Goal: Task Accomplishment & Management: Complete application form

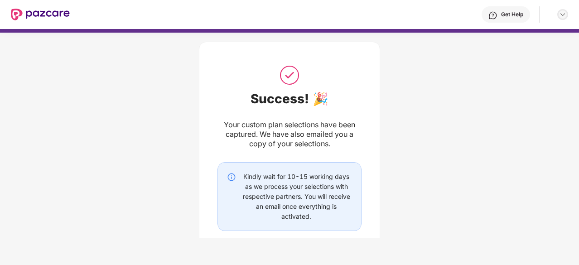
click at [567, 17] on div at bounding box center [563, 14] width 11 height 11
click at [490, 35] on div "Logout" at bounding box center [520, 36] width 118 height 18
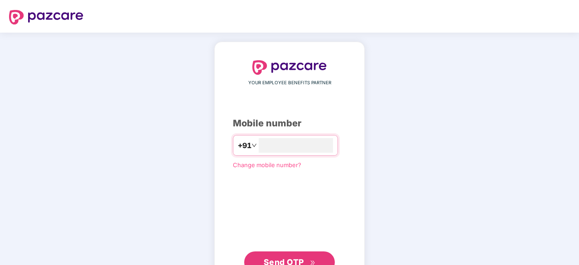
type input "**********"
click at [277, 258] on span "Send OTP" at bounding box center [284, 262] width 40 height 10
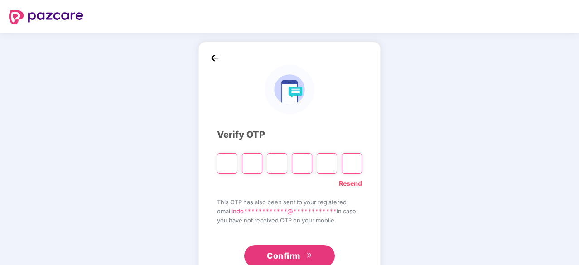
type input "*"
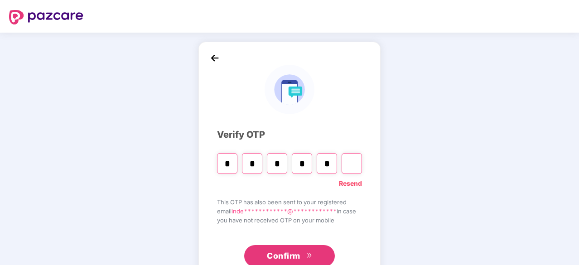
type input "*"
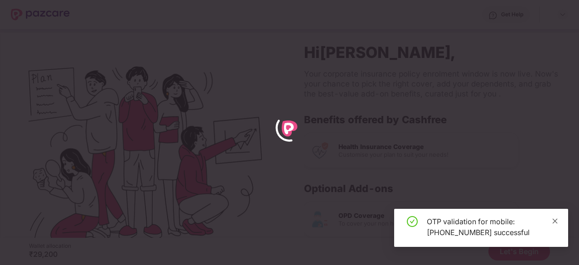
click at [557, 223] on icon "close" at bounding box center [555, 220] width 5 height 5
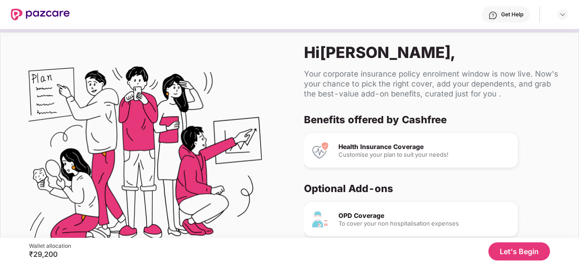
scroll to position [53, 0]
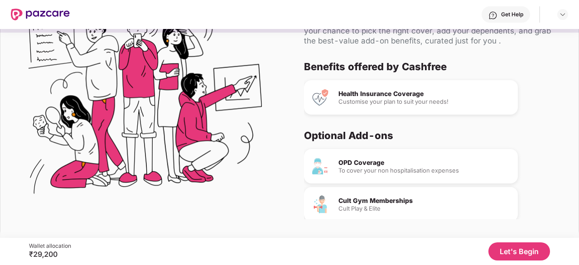
click at [521, 250] on button "Let's Begin" at bounding box center [520, 252] width 62 height 18
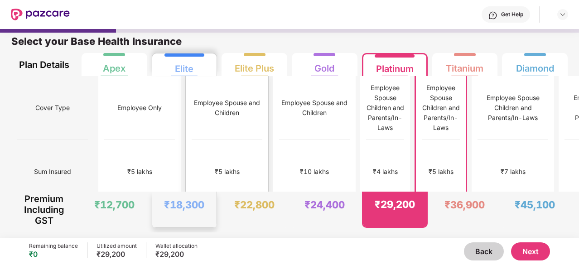
click at [192, 107] on div "Employee Spouse and Children" at bounding box center [227, 108] width 71 height 20
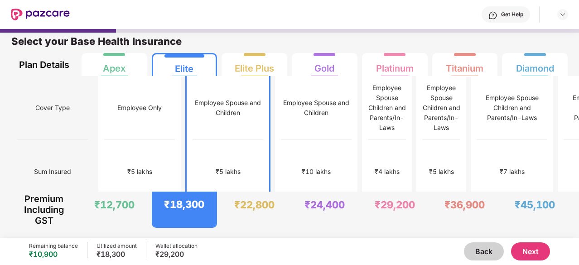
click at [533, 253] on button "Next" at bounding box center [530, 252] width 39 height 18
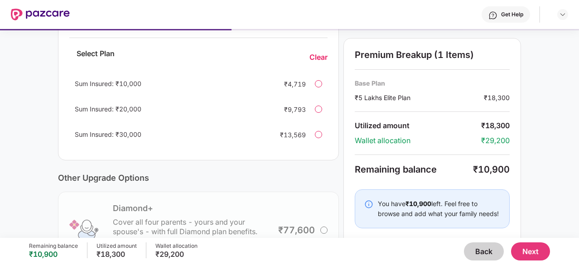
scroll to position [222, 0]
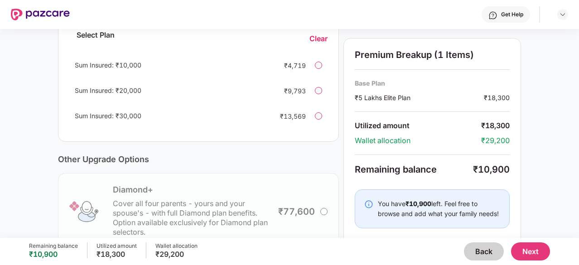
click at [487, 252] on button "Back" at bounding box center [484, 252] width 40 height 18
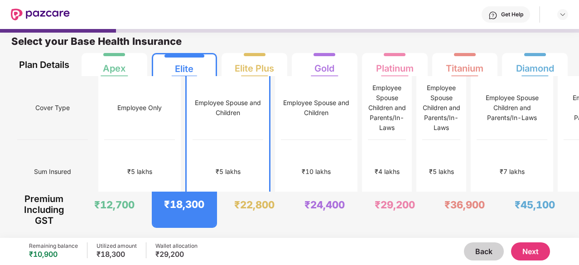
scroll to position [5, 0]
click at [107, 113] on div "Employee Only" at bounding box center [140, 108] width 71 height 64
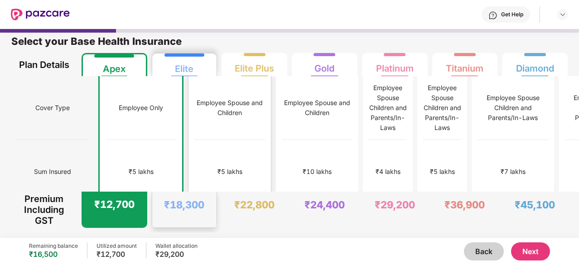
click at [203, 169] on div "₹5 lakhs" at bounding box center [229, 172] width 71 height 64
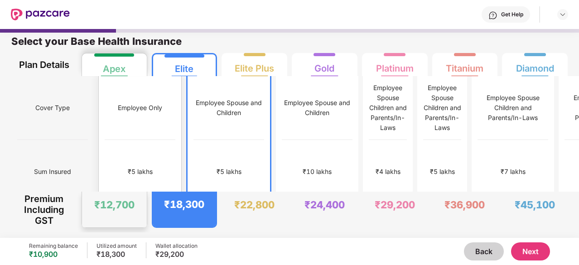
click at [120, 204] on div "No Co-Pay" at bounding box center [140, 236] width 71 height 64
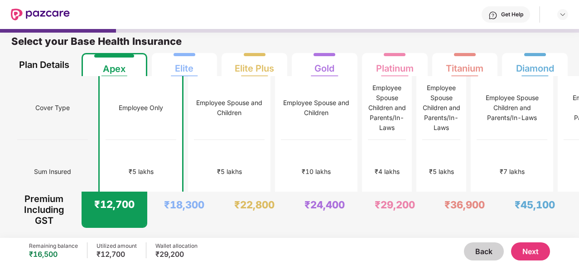
click at [528, 250] on button "Next" at bounding box center [530, 252] width 39 height 18
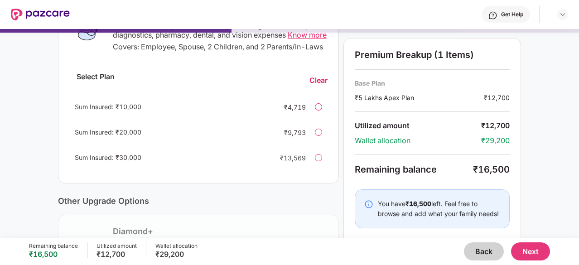
scroll to position [180, 0]
click at [529, 249] on button "Next" at bounding box center [530, 252] width 39 height 18
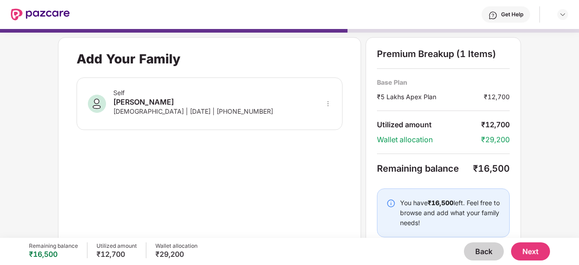
scroll to position [17, 0]
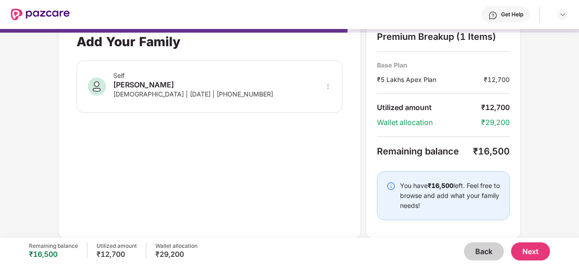
click at [530, 252] on button "Next" at bounding box center [530, 252] width 39 height 18
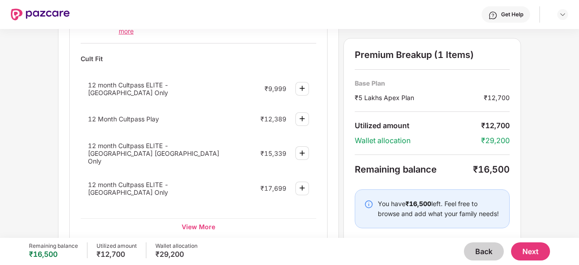
scroll to position [403, 0]
click at [201, 218] on div "View More" at bounding box center [199, 226] width 236 height 16
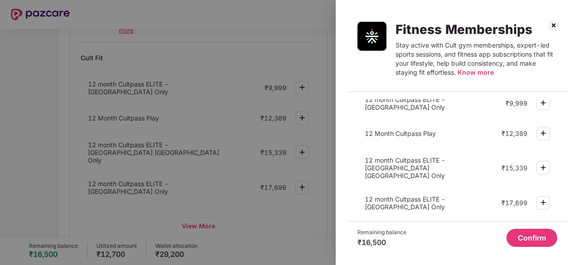
scroll to position [32, 0]
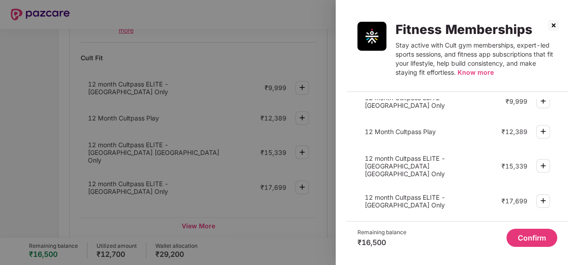
click at [542, 160] on img at bounding box center [543, 165] width 11 height 11
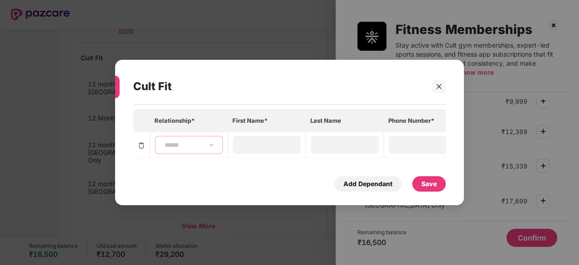
click at [183, 141] on select "**********" at bounding box center [189, 144] width 53 height 7
select select "******"
click at [163, 141] on select "**********" at bounding box center [189, 144] width 53 height 7
click at [262, 145] on input at bounding box center [266, 145] width 65 height 10
type input "********"
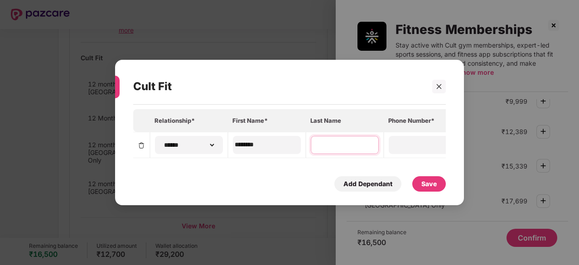
click at [321, 140] on input at bounding box center [344, 145] width 65 height 10
type input "*******"
click at [403, 144] on input at bounding box center [422, 145] width 65 height 10
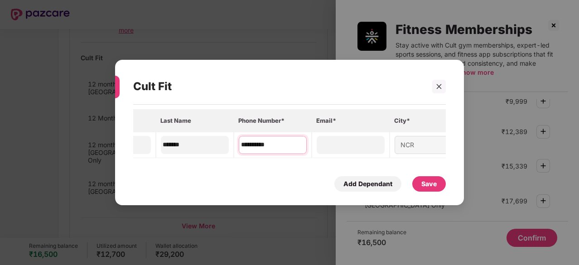
scroll to position [0, 155]
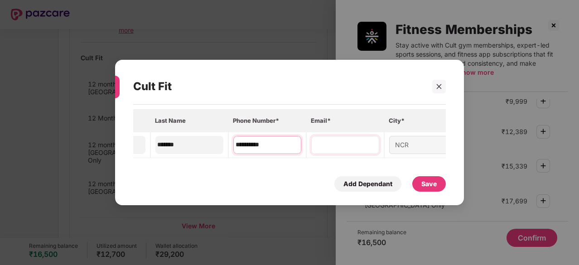
type input "**********"
click at [339, 141] on input at bounding box center [345, 145] width 65 height 10
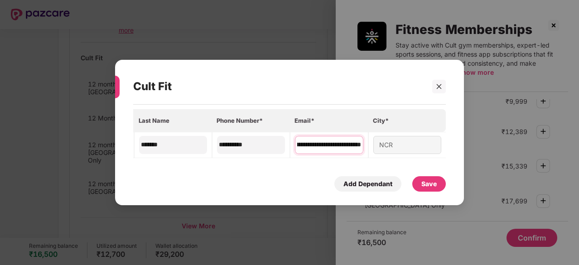
type input "**********"
click at [400, 139] on div "NCR" at bounding box center [408, 145] width 68 height 18
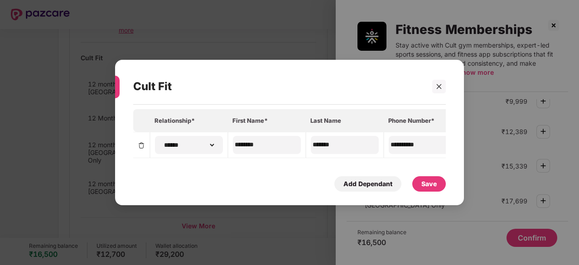
click at [428, 184] on div "Save" at bounding box center [429, 184] width 15 height 10
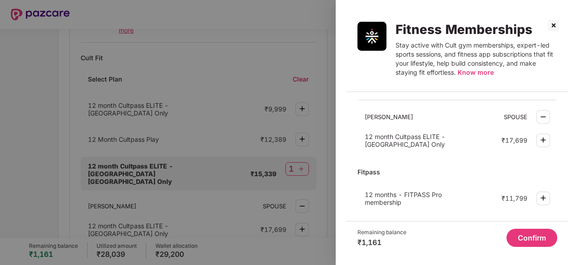
scroll to position [131, 0]
click at [556, 25] on img at bounding box center [554, 25] width 15 height 15
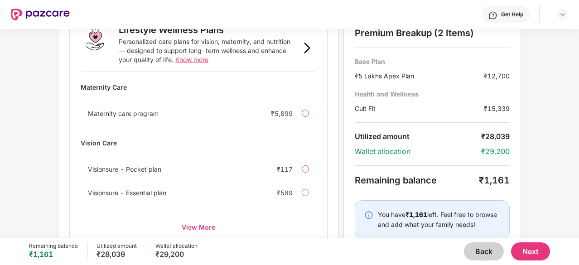
scroll to position [685, 0]
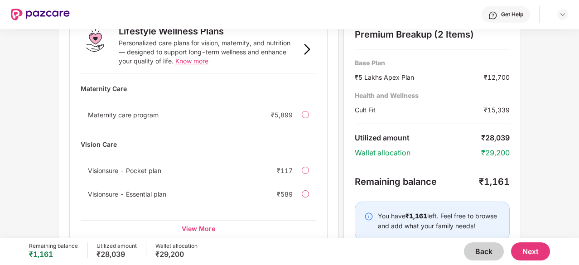
click at [100, 136] on div "Vision Care" at bounding box center [199, 144] width 236 height 16
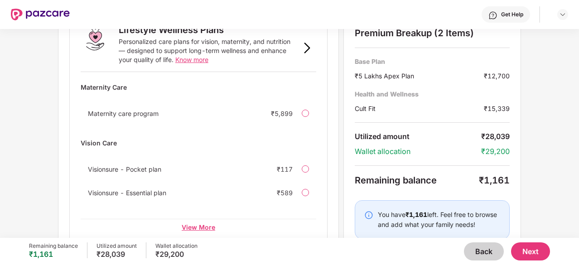
click at [199, 219] on div "View More" at bounding box center [199, 227] width 236 height 16
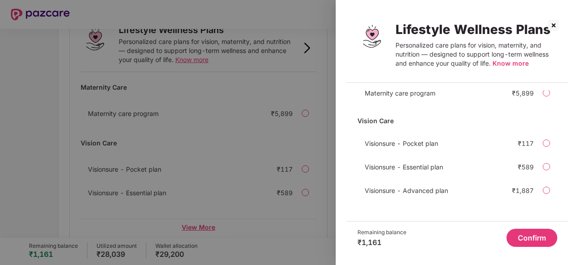
scroll to position [26, 0]
click at [508, 63] on span "Know more" at bounding box center [511, 63] width 36 height 8
click at [548, 192] on div at bounding box center [546, 191] width 7 height 7
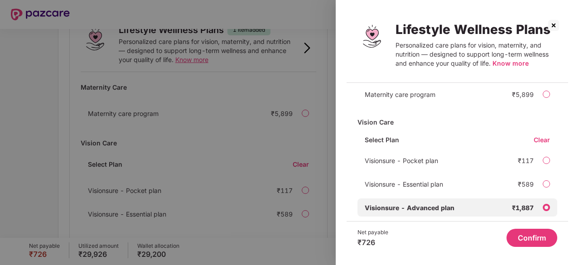
click at [545, 180] on div at bounding box center [546, 183] width 7 height 7
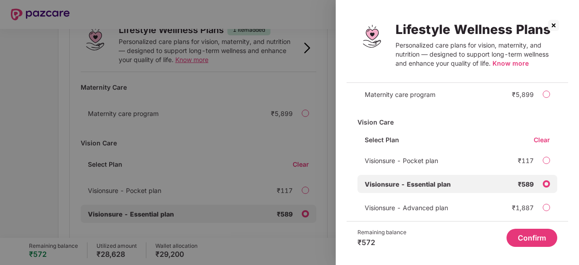
click at [508, 63] on span "Know more" at bounding box center [511, 63] width 36 height 8
click at [556, 25] on img at bounding box center [554, 25] width 15 height 15
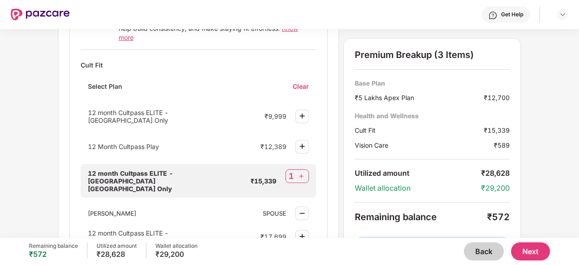
scroll to position [399, 0]
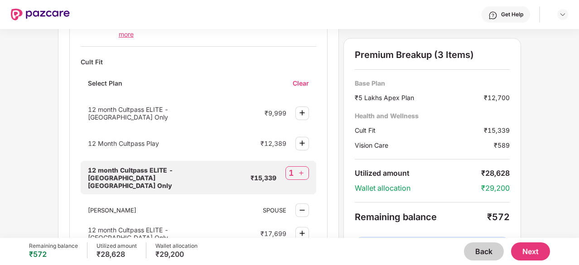
click at [291, 168] on div "1" at bounding box center [291, 173] width 5 height 11
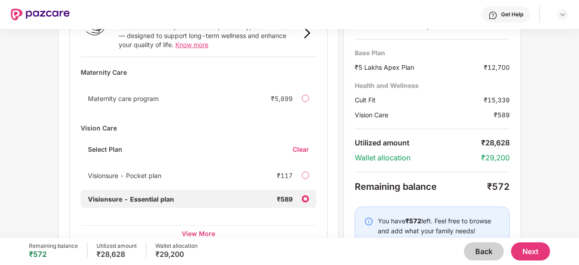
scroll to position [708, 0]
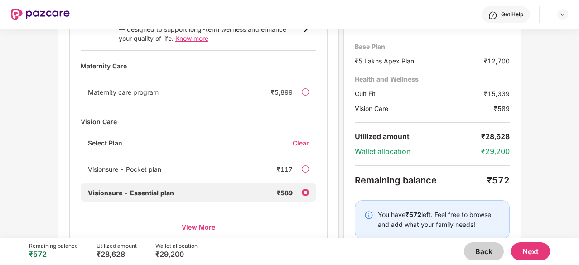
click at [303, 189] on div at bounding box center [305, 192] width 7 height 7
click at [305, 189] on div at bounding box center [305, 192] width 7 height 7
click at [299, 139] on div "Clear" at bounding box center [305, 143] width 24 height 9
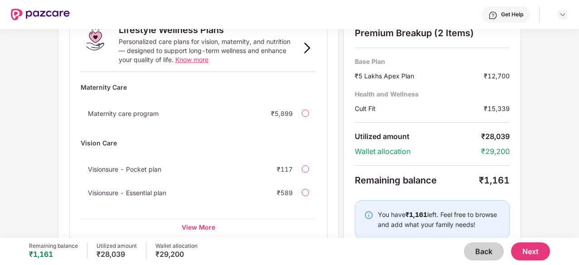
click at [483, 256] on button "Back" at bounding box center [484, 252] width 40 height 18
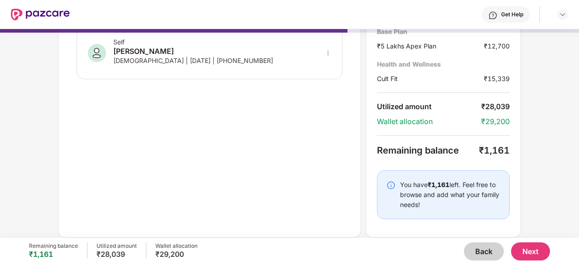
scroll to position [50, 0]
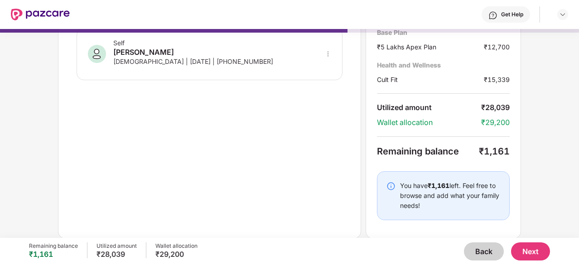
click at [486, 252] on button "Back" at bounding box center [484, 252] width 40 height 18
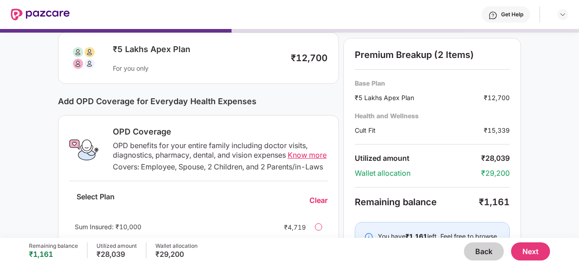
scroll to position [0, 0]
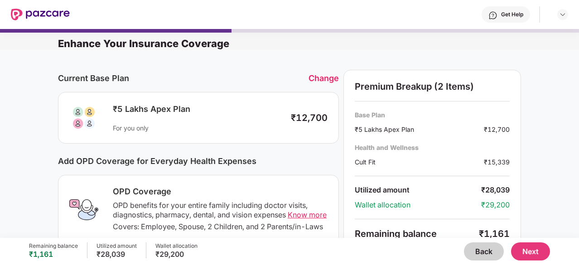
click at [485, 252] on button "Back" at bounding box center [484, 252] width 40 height 18
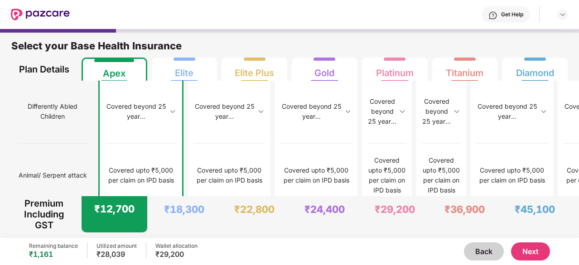
scroll to position [1229, 0]
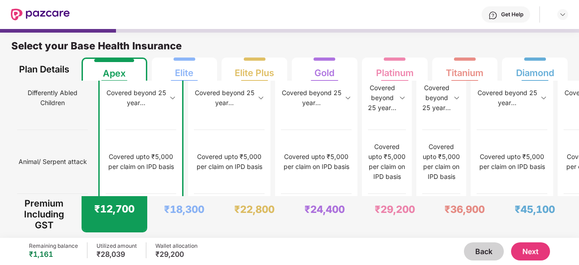
click at [531, 250] on button "Next" at bounding box center [530, 252] width 39 height 18
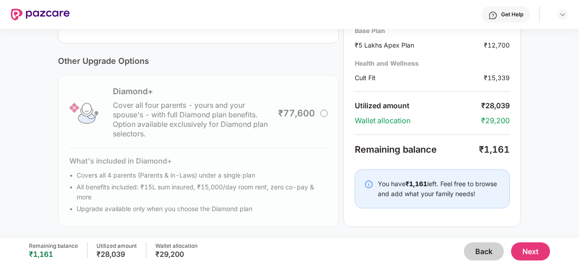
scroll to position [328, 0]
click at [539, 250] on button "Next" at bounding box center [530, 252] width 39 height 18
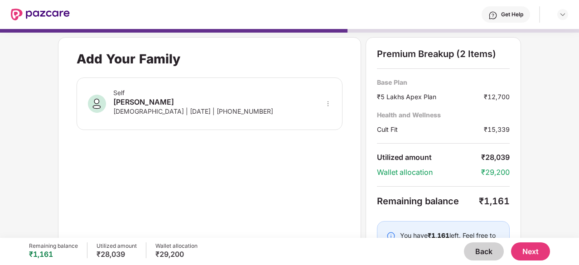
scroll to position [0, 0]
click at [537, 251] on button "Next" at bounding box center [530, 252] width 39 height 18
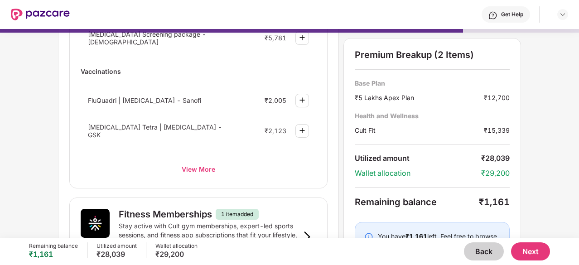
scroll to position [180, 0]
click at [191, 163] on div "View More" at bounding box center [199, 169] width 236 height 16
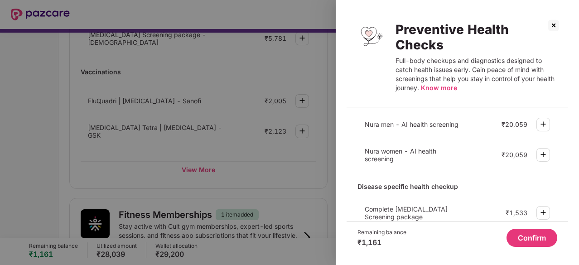
scroll to position [0, 0]
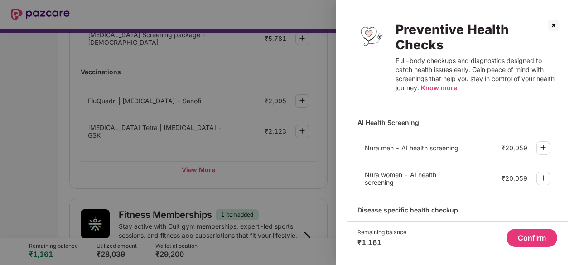
click at [555, 25] on img at bounding box center [554, 25] width 15 height 15
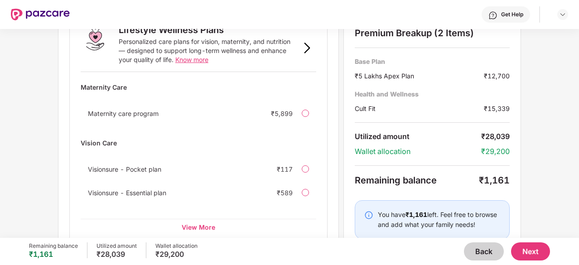
scroll to position [686, 0]
click at [202, 219] on div "View More" at bounding box center [199, 227] width 236 height 16
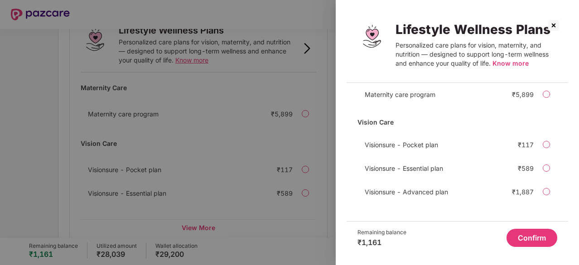
scroll to position [24, 0]
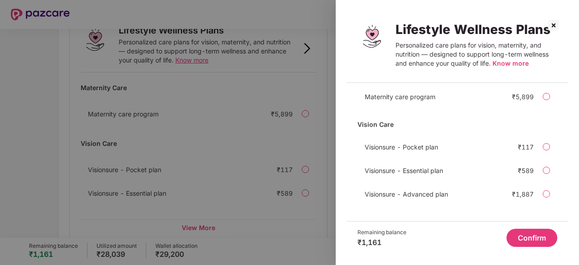
click at [546, 170] on div at bounding box center [546, 170] width 7 height 7
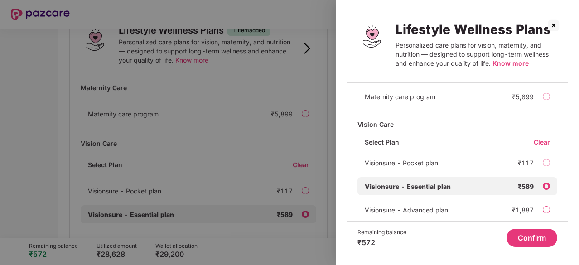
scroll to position [42, 0]
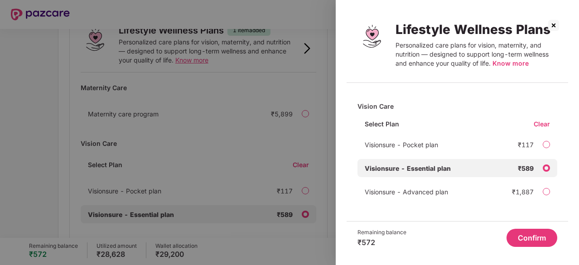
click at [553, 23] on img at bounding box center [554, 25] width 15 height 15
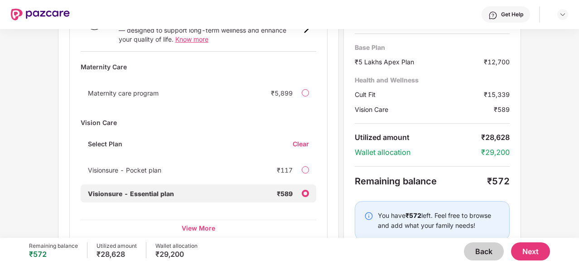
scroll to position [708, 0]
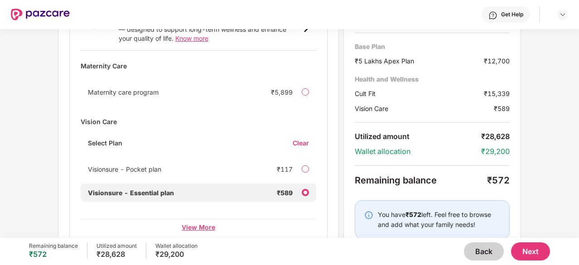
click at [197, 219] on div "View More" at bounding box center [199, 227] width 236 height 16
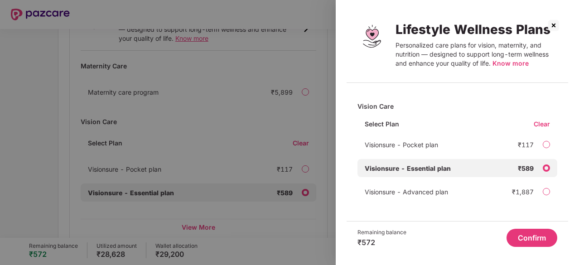
click at [556, 29] on img at bounding box center [554, 25] width 15 height 15
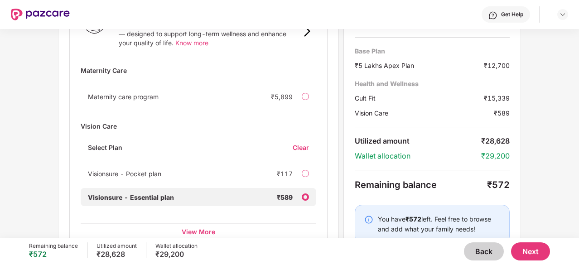
scroll to position [705, 0]
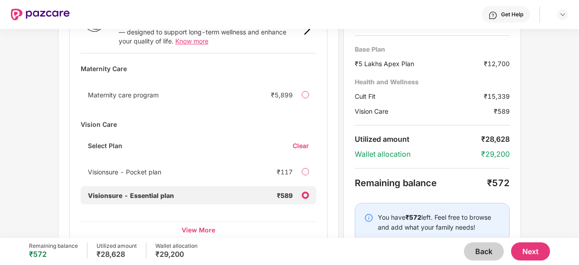
click at [305, 163] on div "Visionsure - Pocket plan ₹117" at bounding box center [199, 172] width 236 height 18
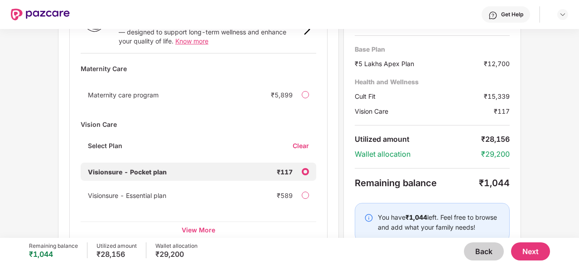
click at [308, 192] on div at bounding box center [305, 195] width 7 height 7
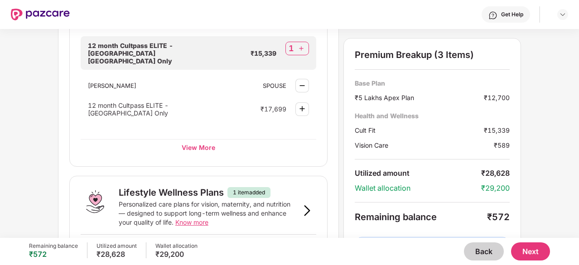
scroll to position [708, 0]
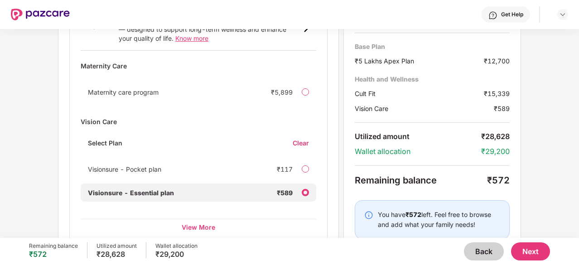
click at [475, 251] on button "Back" at bounding box center [484, 252] width 40 height 18
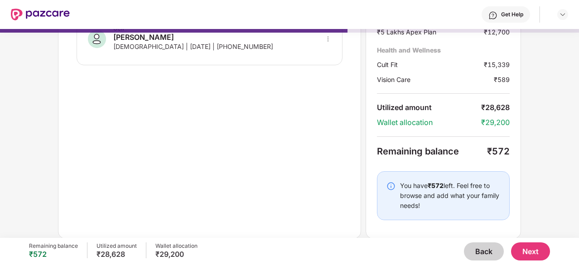
click at [478, 253] on button "Back" at bounding box center [484, 252] width 40 height 18
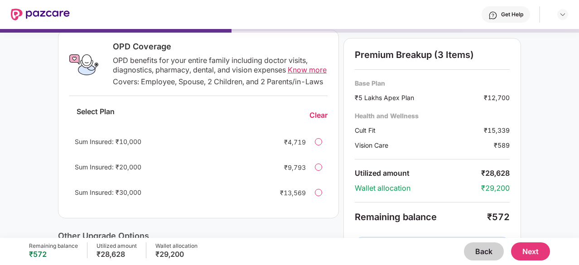
scroll to position [0, 0]
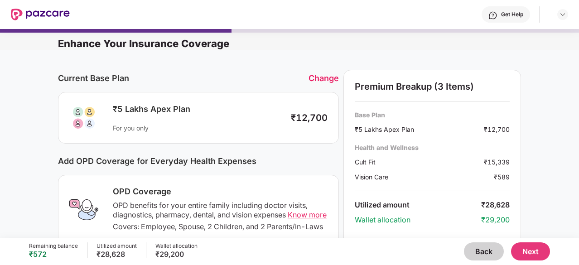
click at [496, 250] on button "Back" at bounding box center [484, 252] width 40 height 18
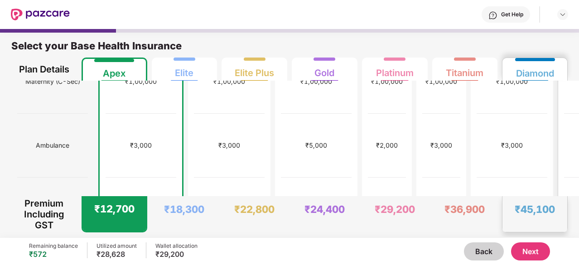
scroll to position [445, 0]
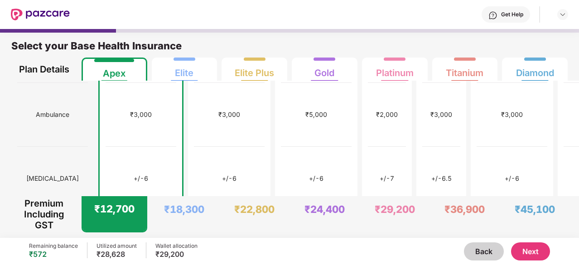
click at [541, 249] on button "Next" at bounding box center [530, 252] width 39 height 18
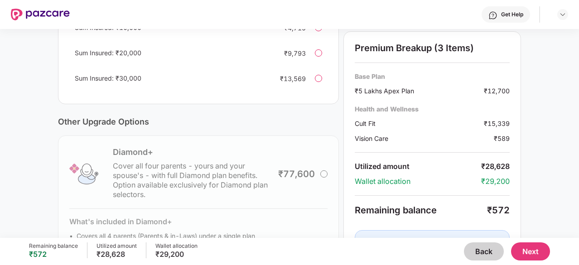
scroll to position [328, 0]
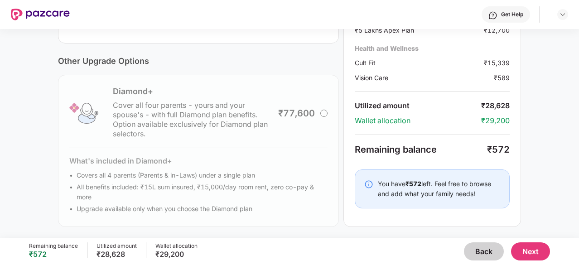
click at [535, 248] on button "Next" at bounding box center [530, 252] width 39 height 18
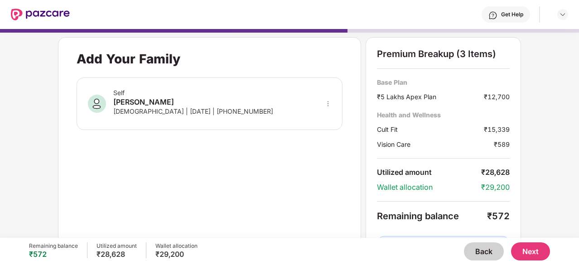
scroll to position [65, 0]
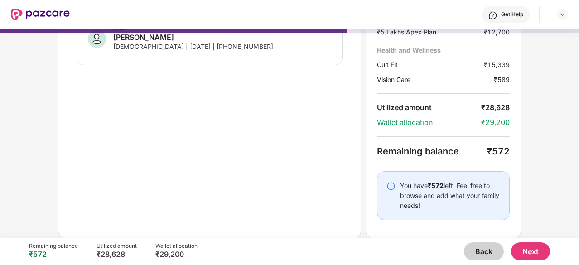
click at [538, 251] on button "Next" at bounding box center [530, 252] width 39 height 18
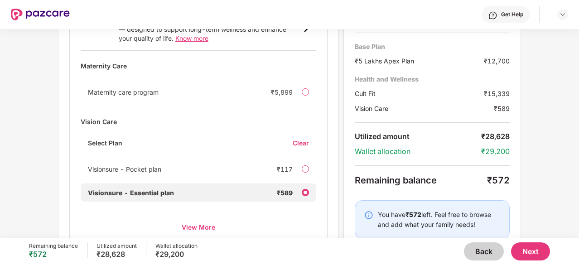
scroll to position [707, 0]
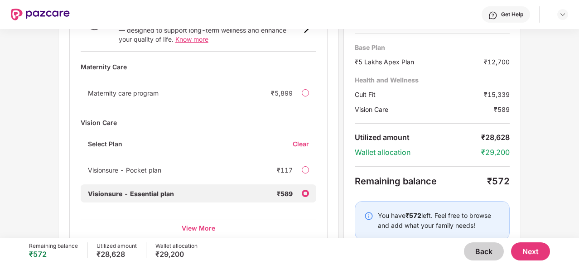
click at [534, 249] on button "Next" at bounding box center [530, 252] width 39 height 18
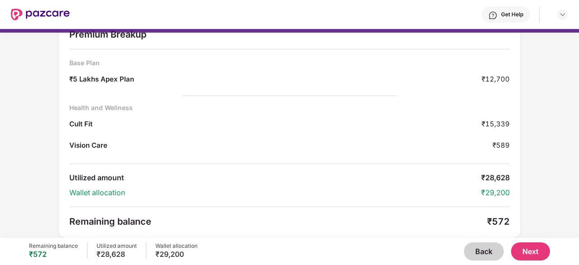
scroll to position [39, 0]
click at [537, 248] on button "Next" at bounding box center [530, 252] width 39 height 18
